Goal: Task Accomplishment & Management: Manage account settings

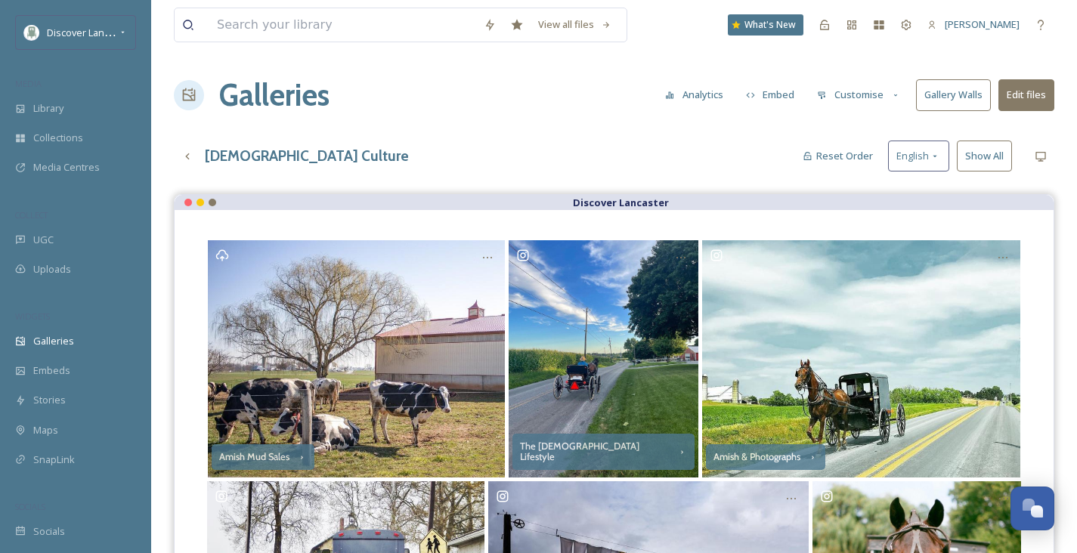
click at [878, 94] on button "Customise" at bounding box center [859, 94] width 99 height 29
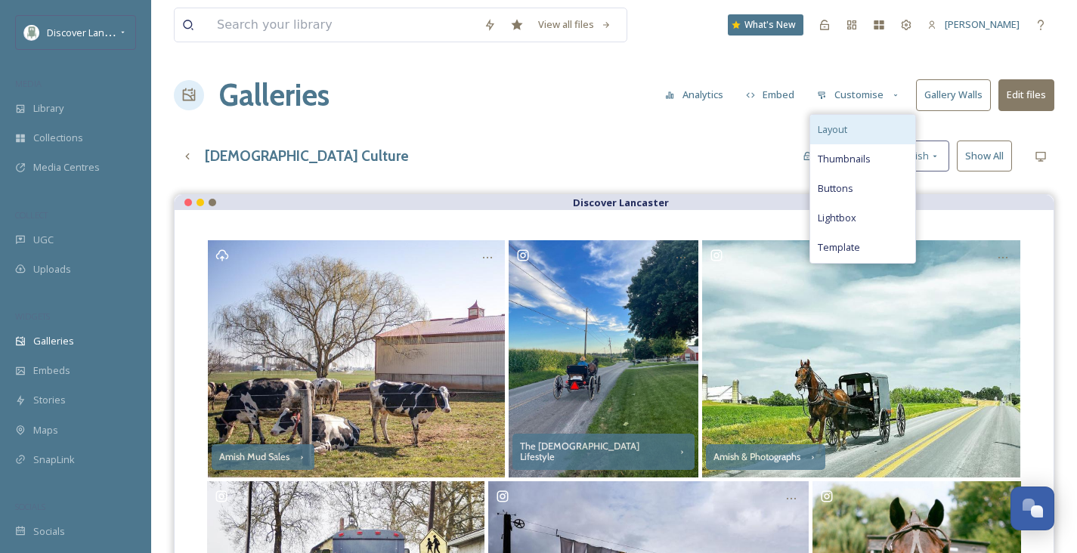
click at [850, 133] on div "Layout" at bounding box center [863, 129] width 105 height 29
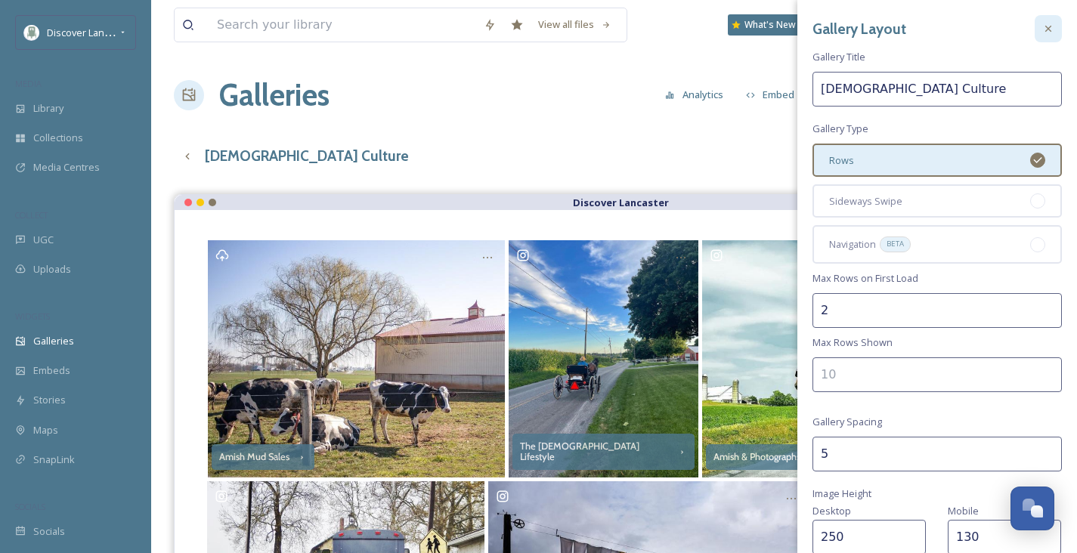
click at [1043, 33] on icon at bounding box center [1049, 29] width 12 height 12
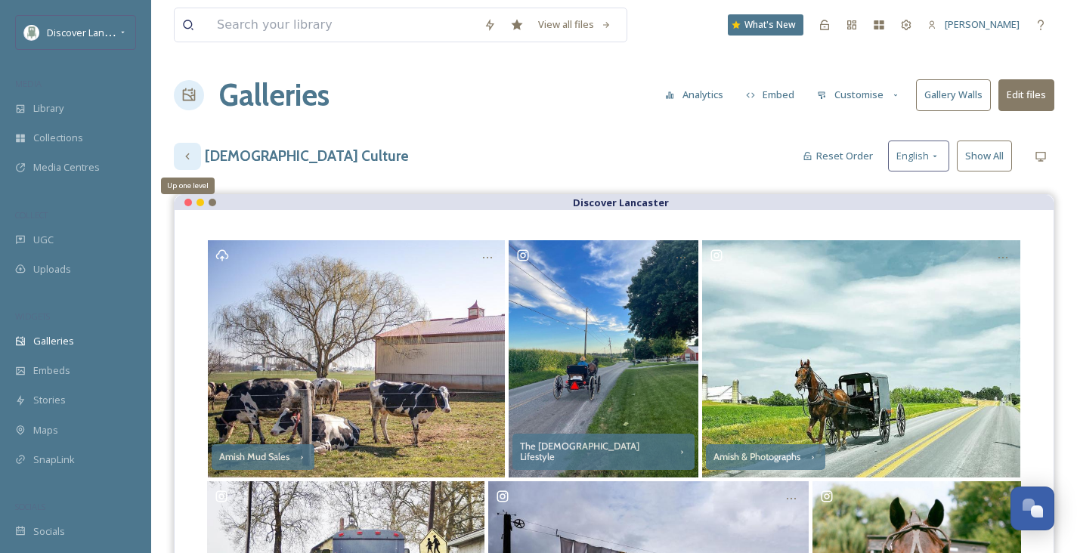
click at [186, 157] on icon at bounding box center [187, 156] width 4 height 6
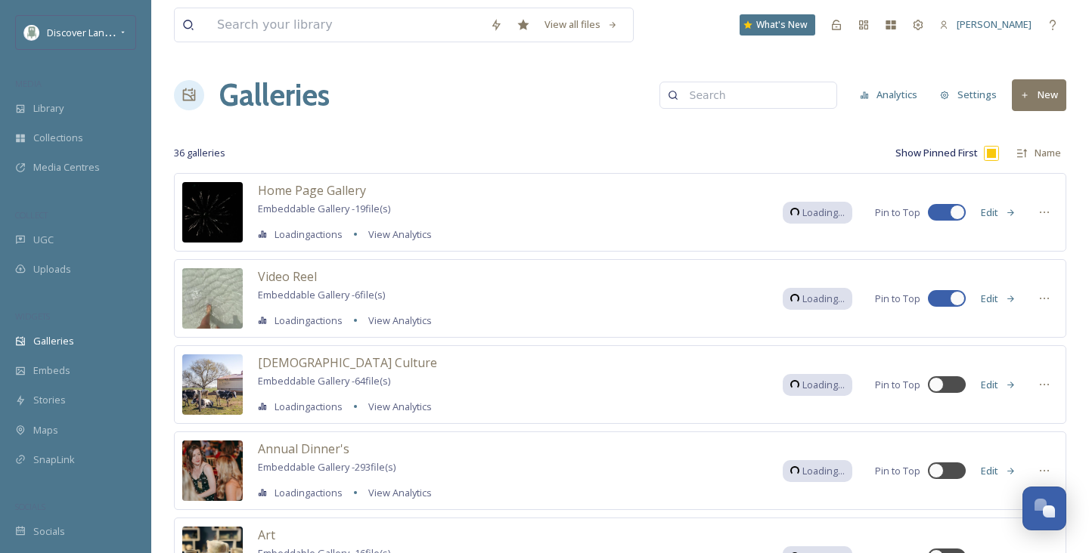
click at [956, 100] on button "Settings" at bounding box center [968, 94] width 72 height 29
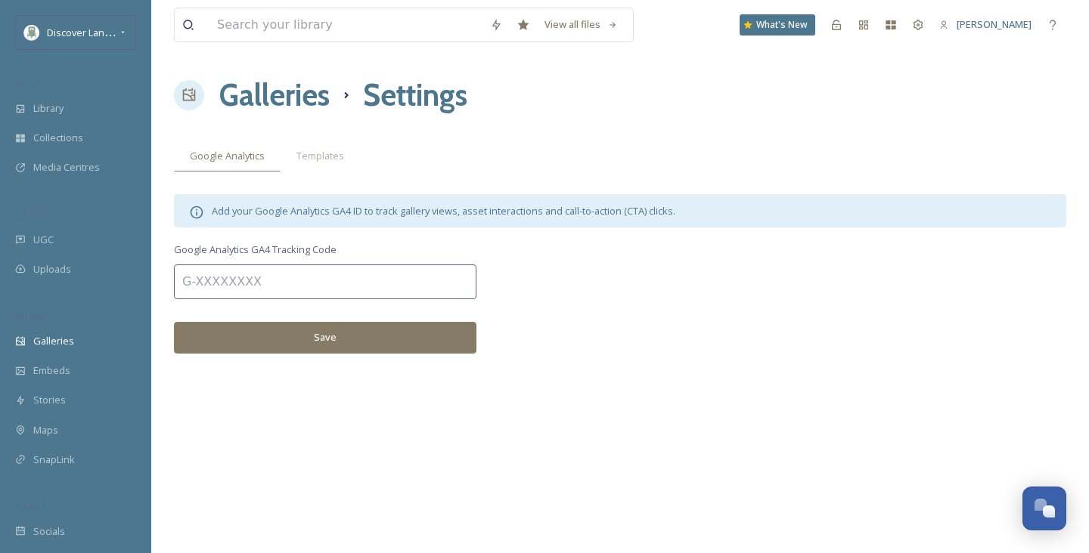
click at [317, 138] on div "View all files What's New [PERSON_NAME] Galleries Settings Google Analytics Tem…" at bounding box center [620, 276] width 938 height 553
click at [305, 145] on div "Templates" at bounding box center [320, 156] width 79 height 31
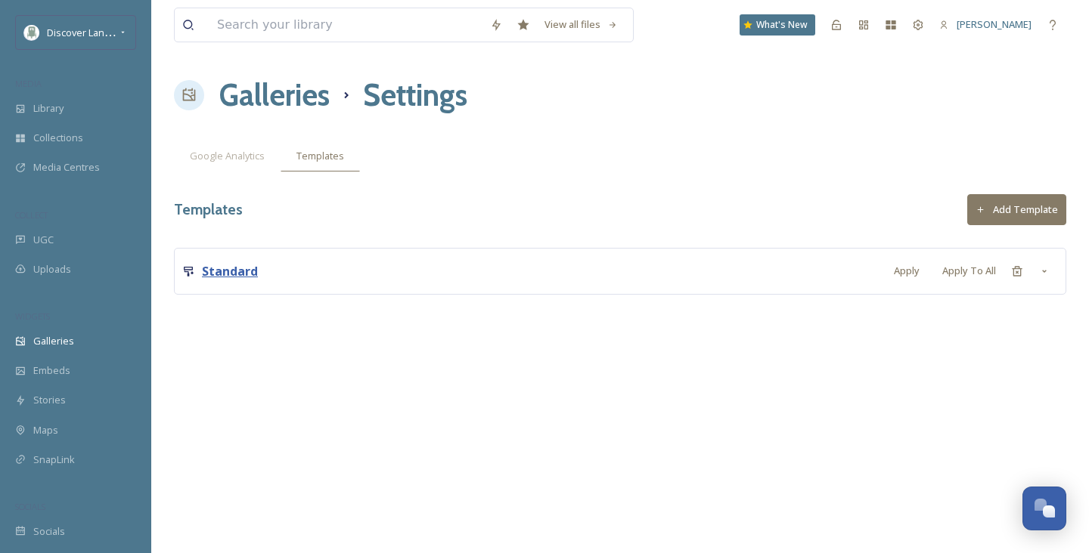
click at [252, 273] on strong "Standard" at bounding box center [230, 271] width 56 height 17
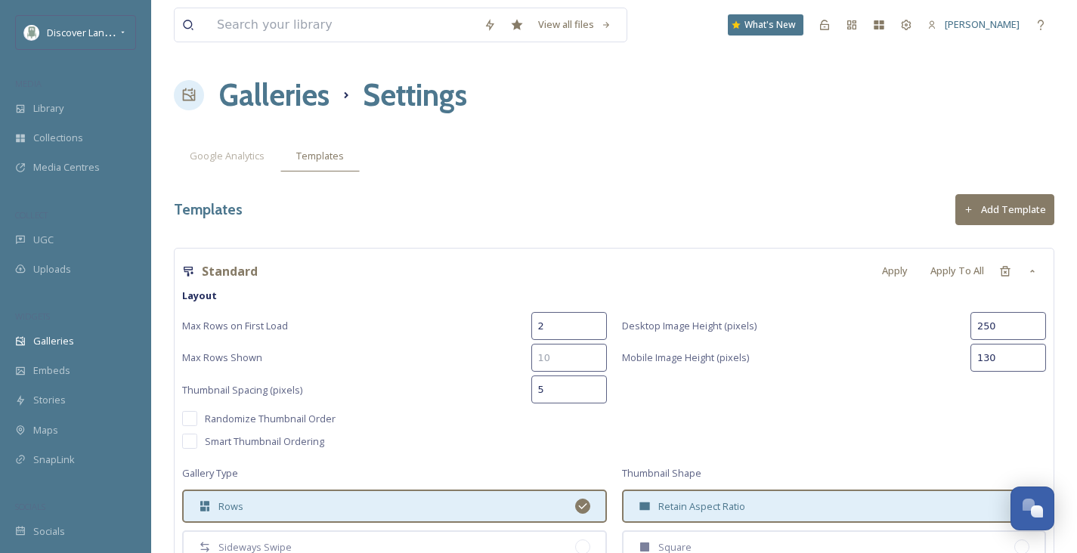
drag, startPoint x: 562, startPoint y: 388, endPoint x: 535, endPoint y: 383, distance: 26.9
click at [535, 383] on input "5" at bounding box center [570, 390] width 76 height 28
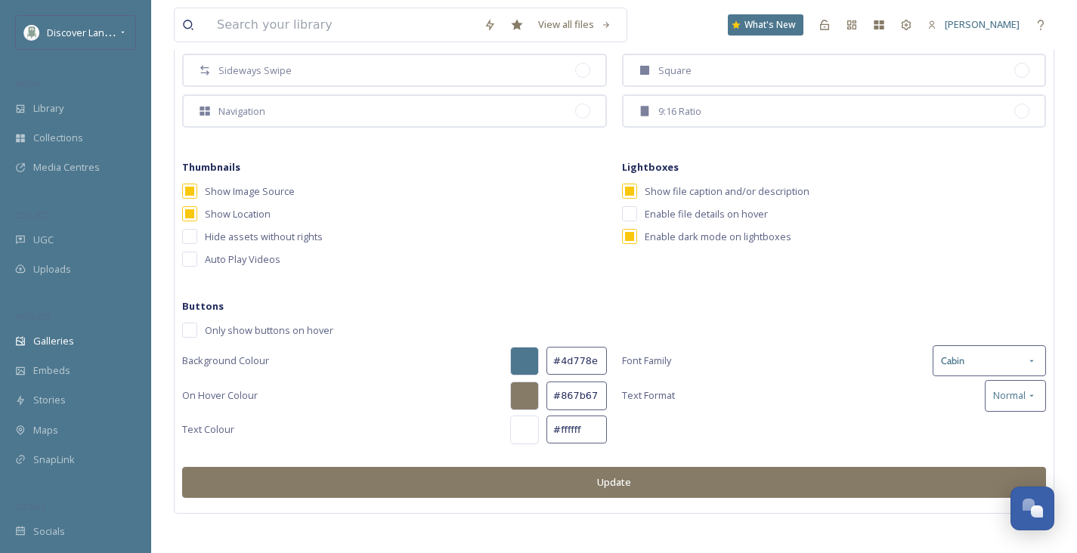
scroll to position [483, 0]
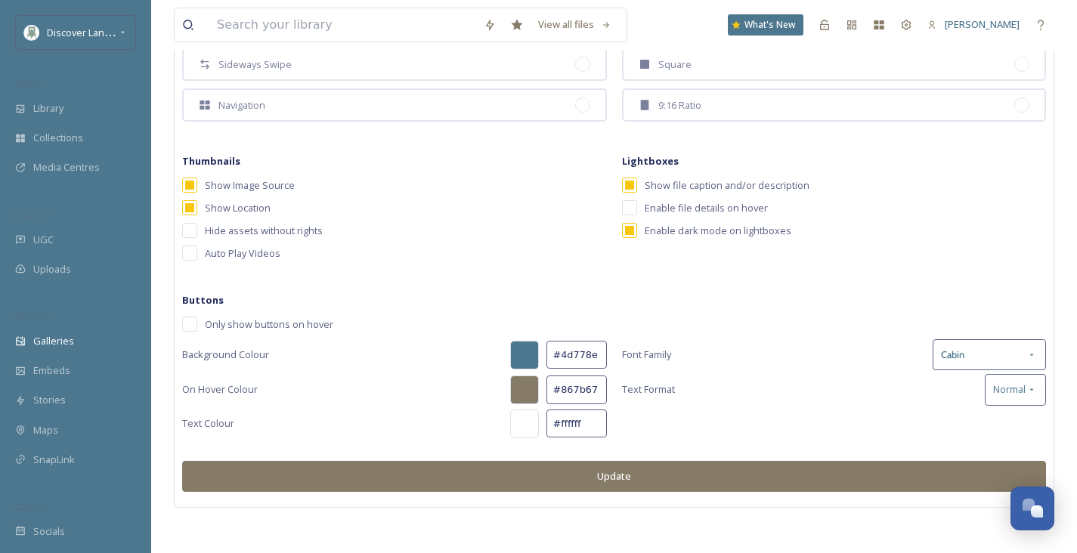
type input "10"
click at [695, 465] on button "Update" at bounding box center [614, 476] width 864 height 31
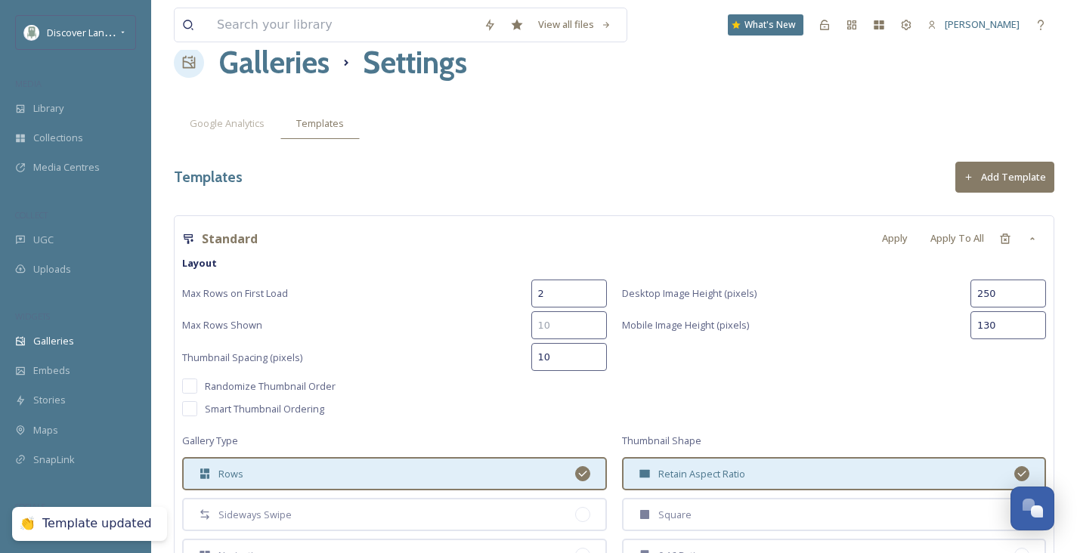
scroll to position [0, 0]
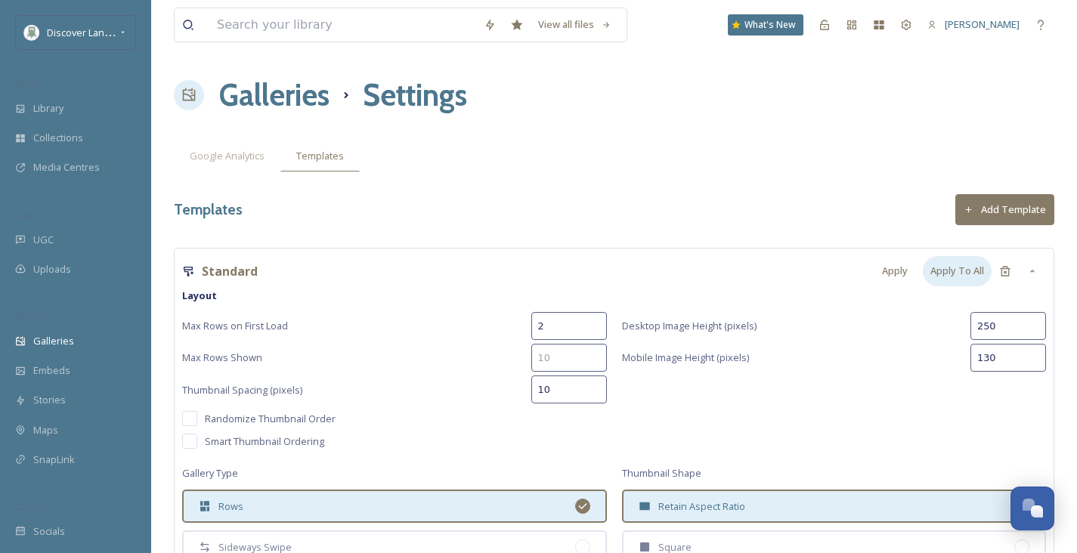
click at [951, 274] on div "Apply To All" at bounding box center [957, 270] width 69 height 29
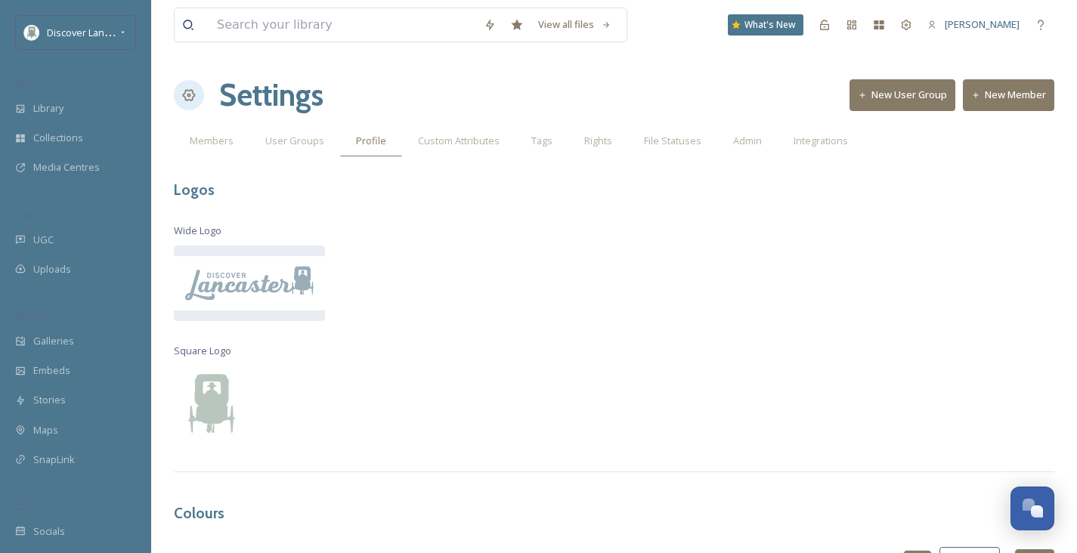
scroll to position [446, 0]
